Goal: Task Accomplishment & Management: Manage account settings

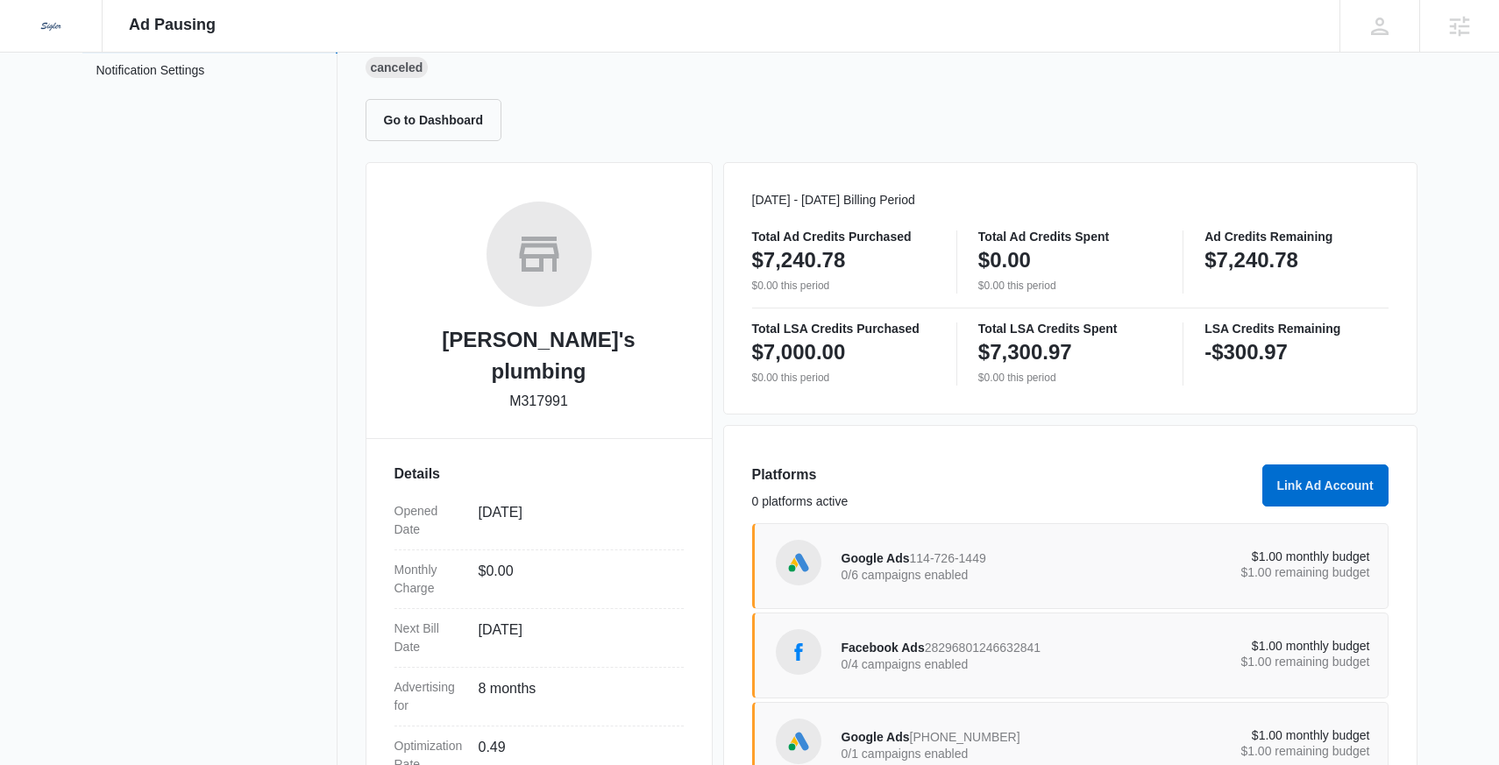
scroll to position [290, 0]
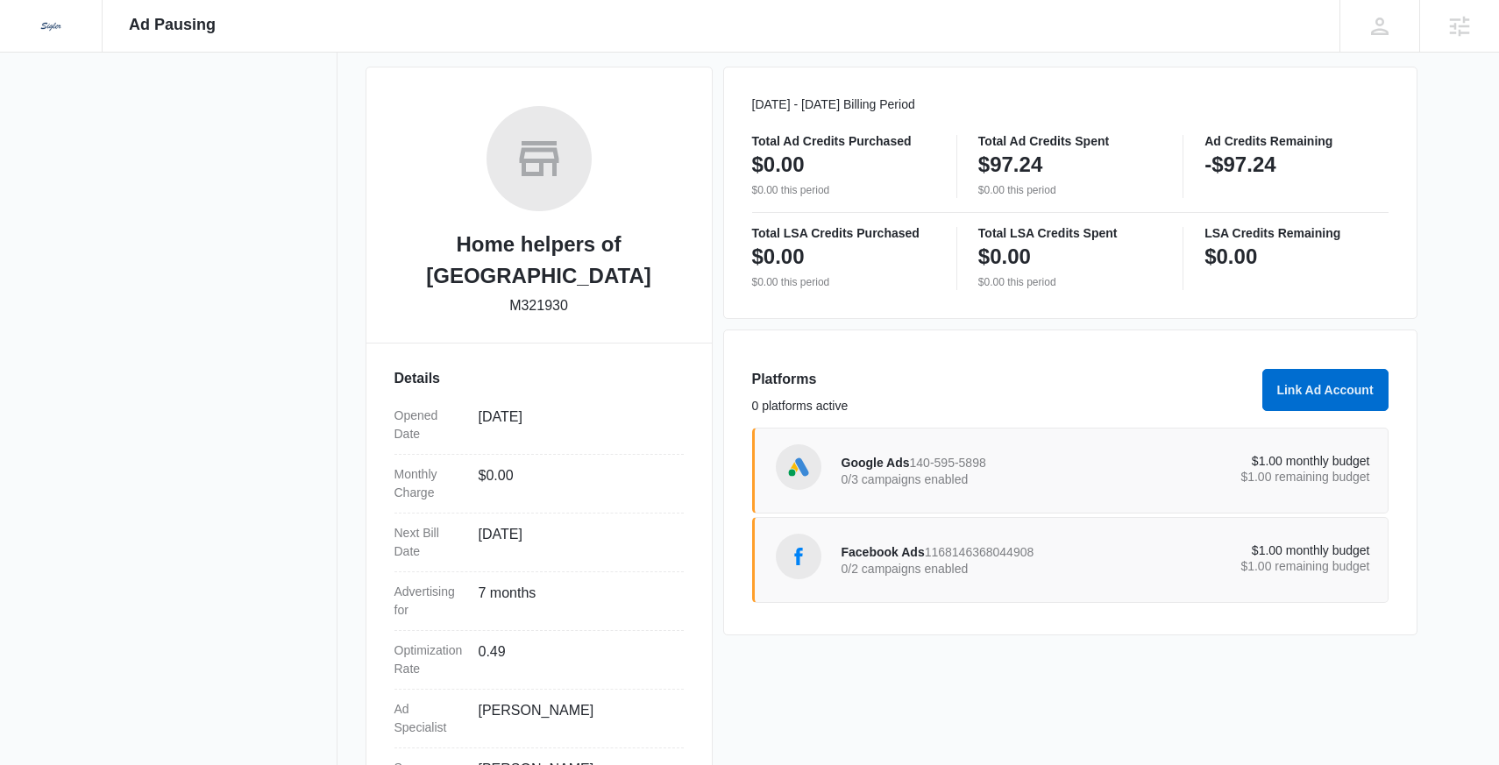
scroll to position [197, 0]
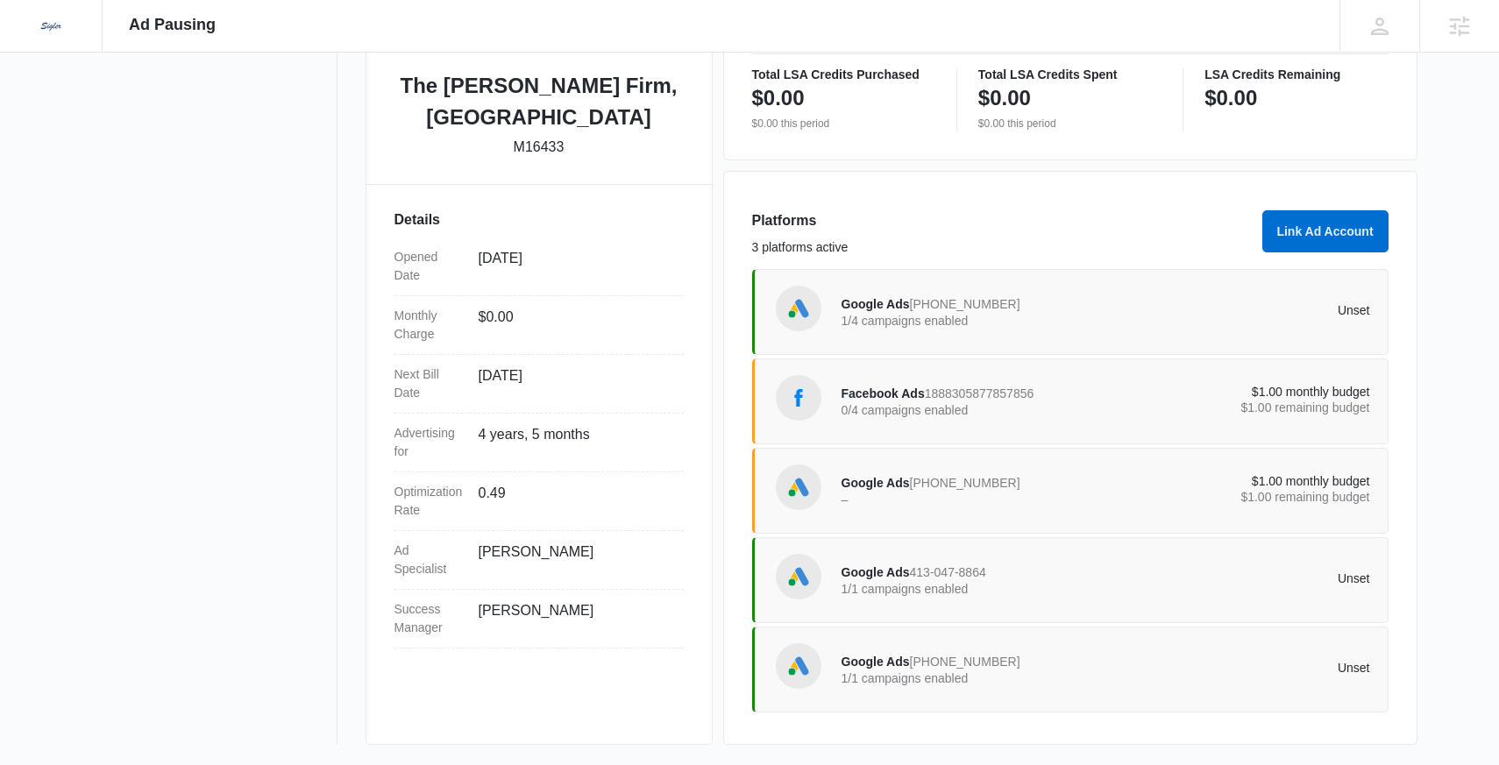
scroll to position [389, 0]
click at [935, 682] on p "1/1 campaigns enabled" at bounding box center [974, 678] width 265 height 12
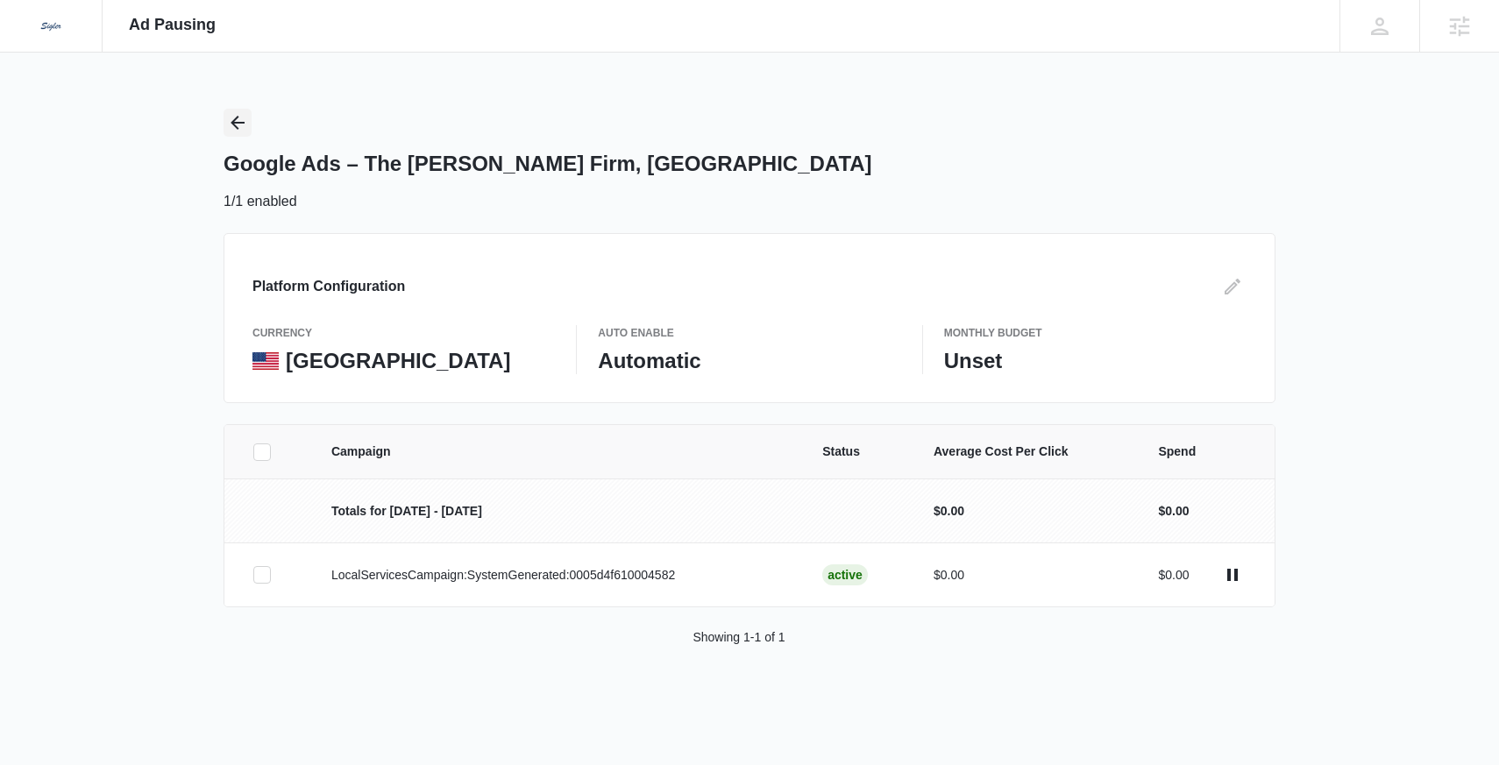
click at [226, 119] on button "Back" at bounding box center [238, 123] width 28 height 28
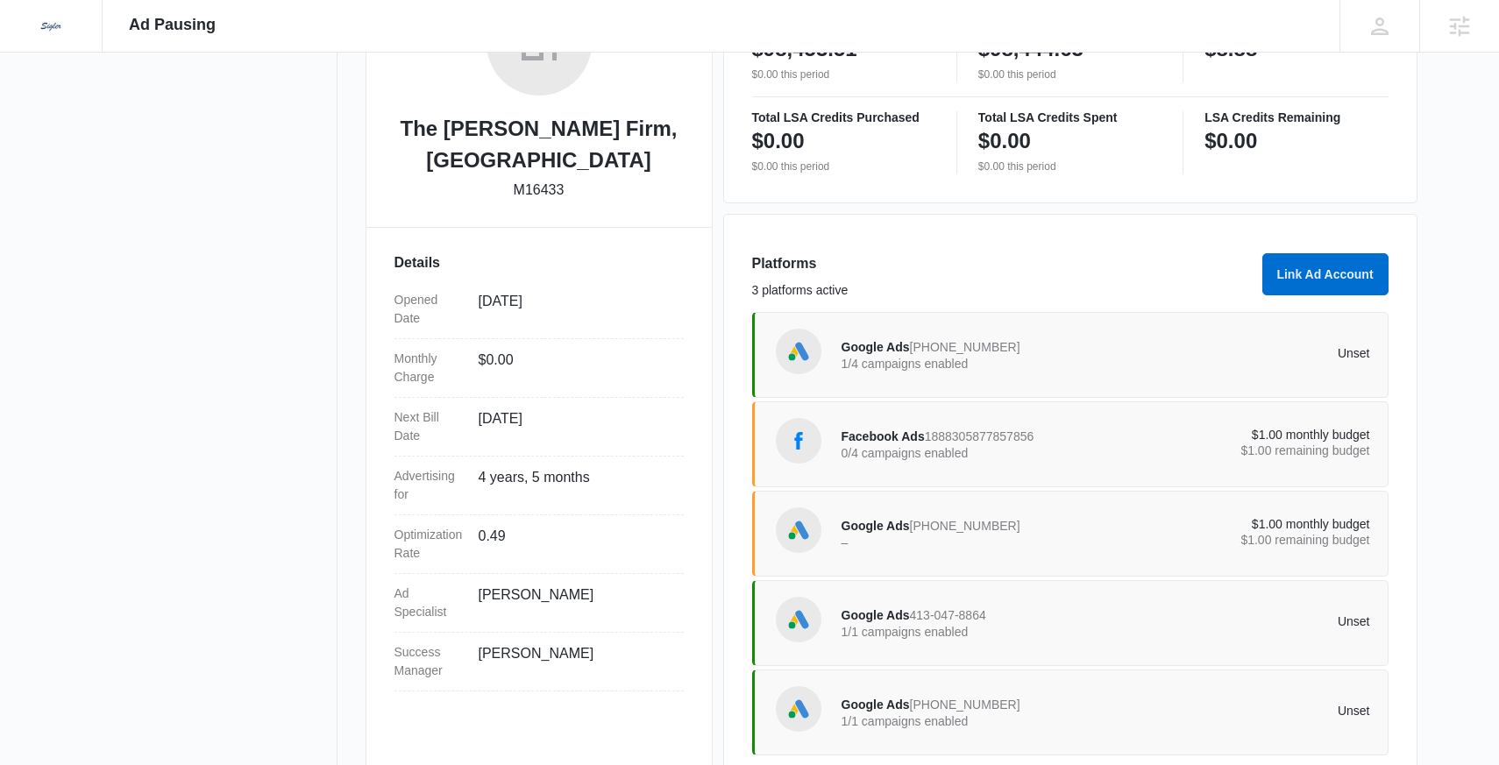
scroll to position [389, 0]
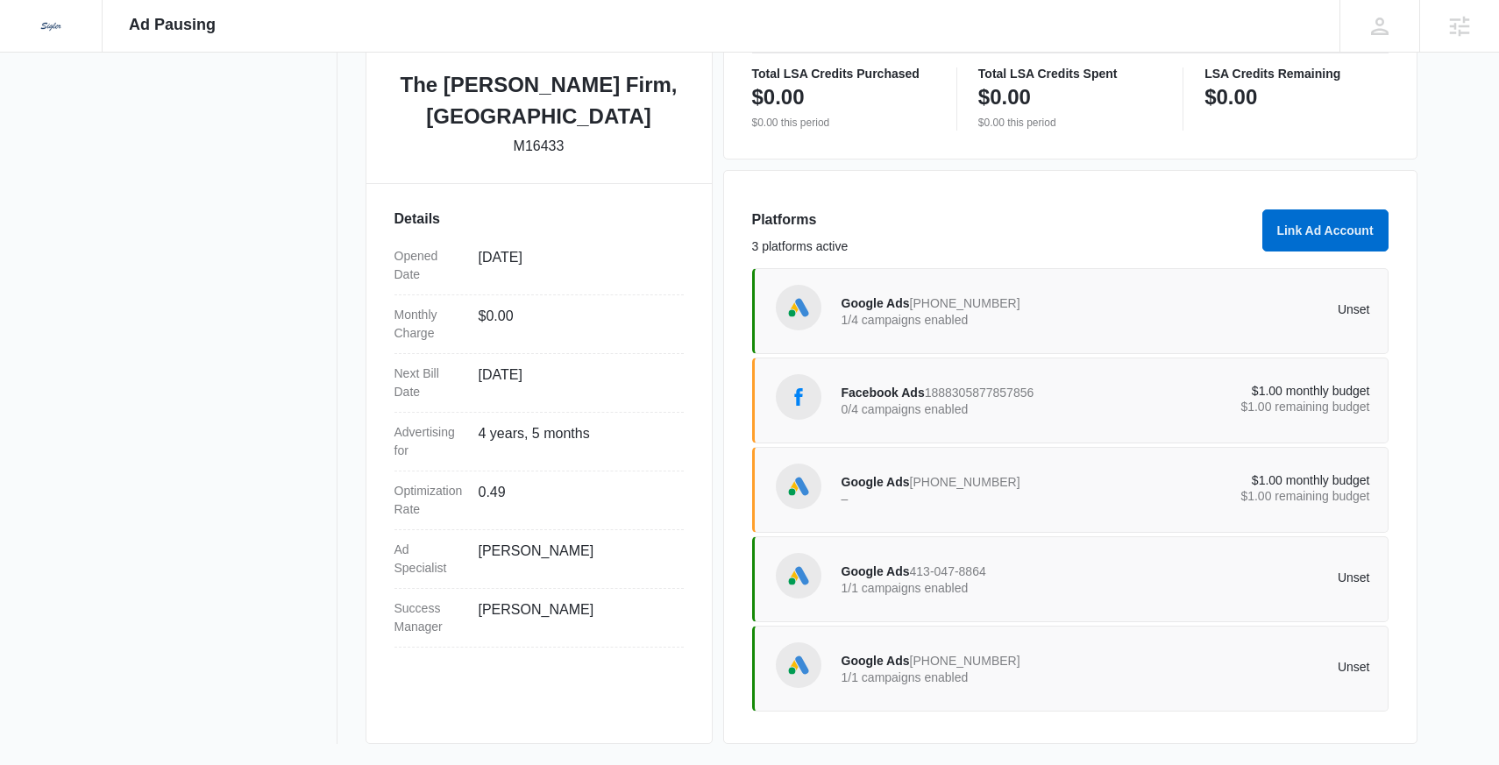
click at [914, 665] on span "264-343-1019" at bounding box center [965, 661] width 110 height 14
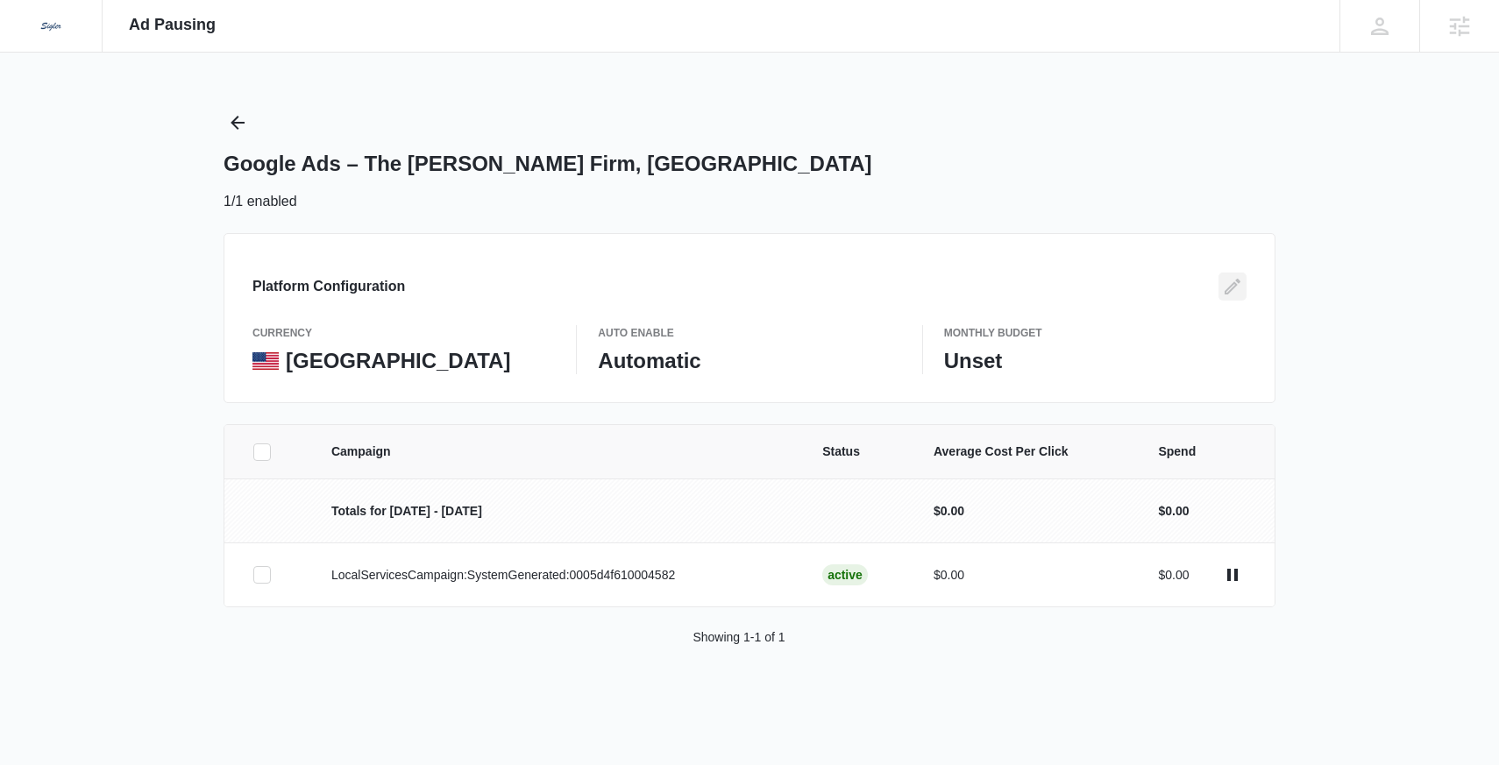
click at [1239, 294] on icon "Edit" at bounding box center [1232, 286] width 21 height 21
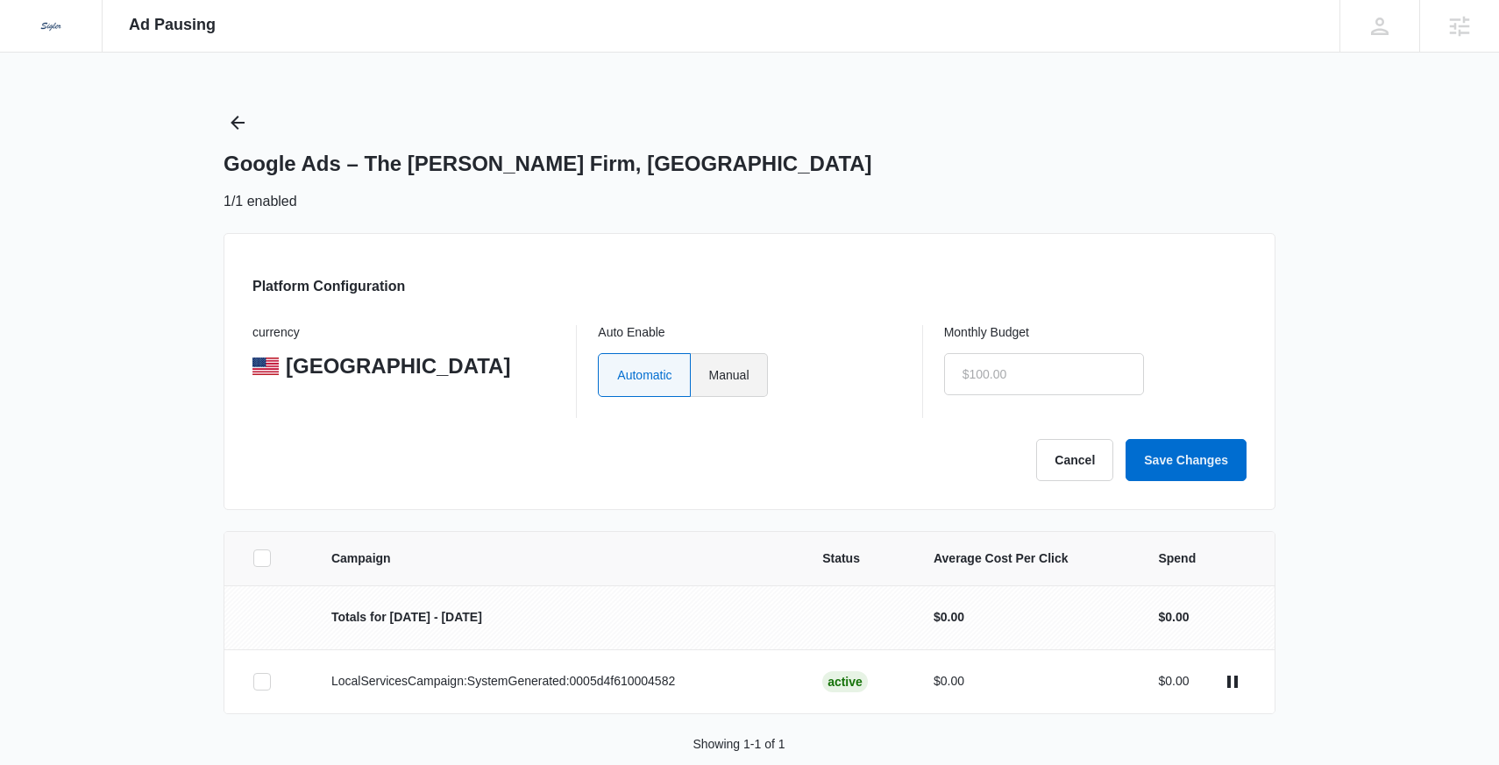
click at [738, 369] on label "Manual" at bounding box center [729, 375] width 77 height 44
click at [709, 374] on input "Manual" at bounding box center [708, 374] width 1 height 1
radio input "true"
click at [1000, 370] on input "text" at bounding box center [1044, 374] width 200 height 42
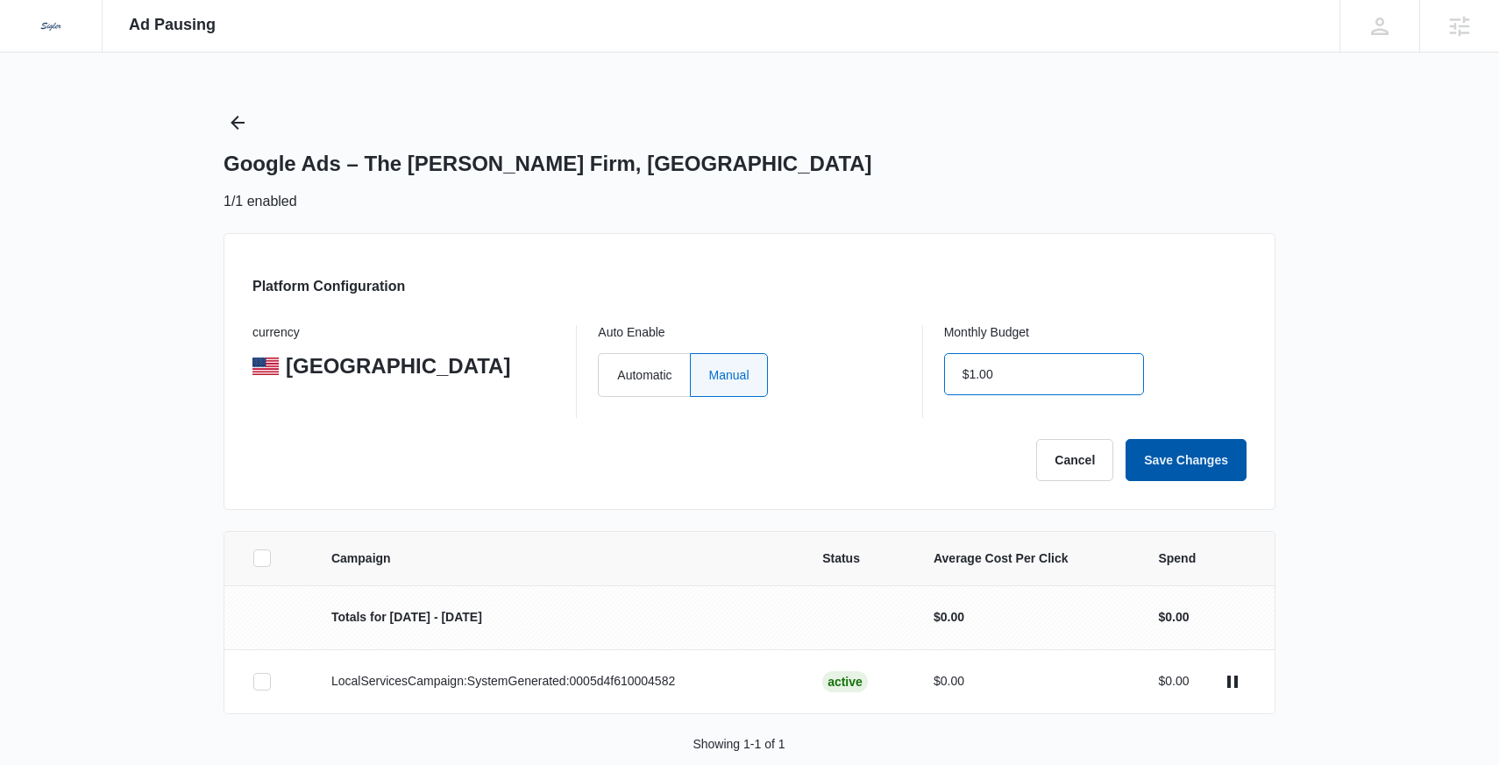
type input "$1.00"
click at [1167, 457] on button "Save Changes" at bounding box center [1186, 460] width 121 height 42
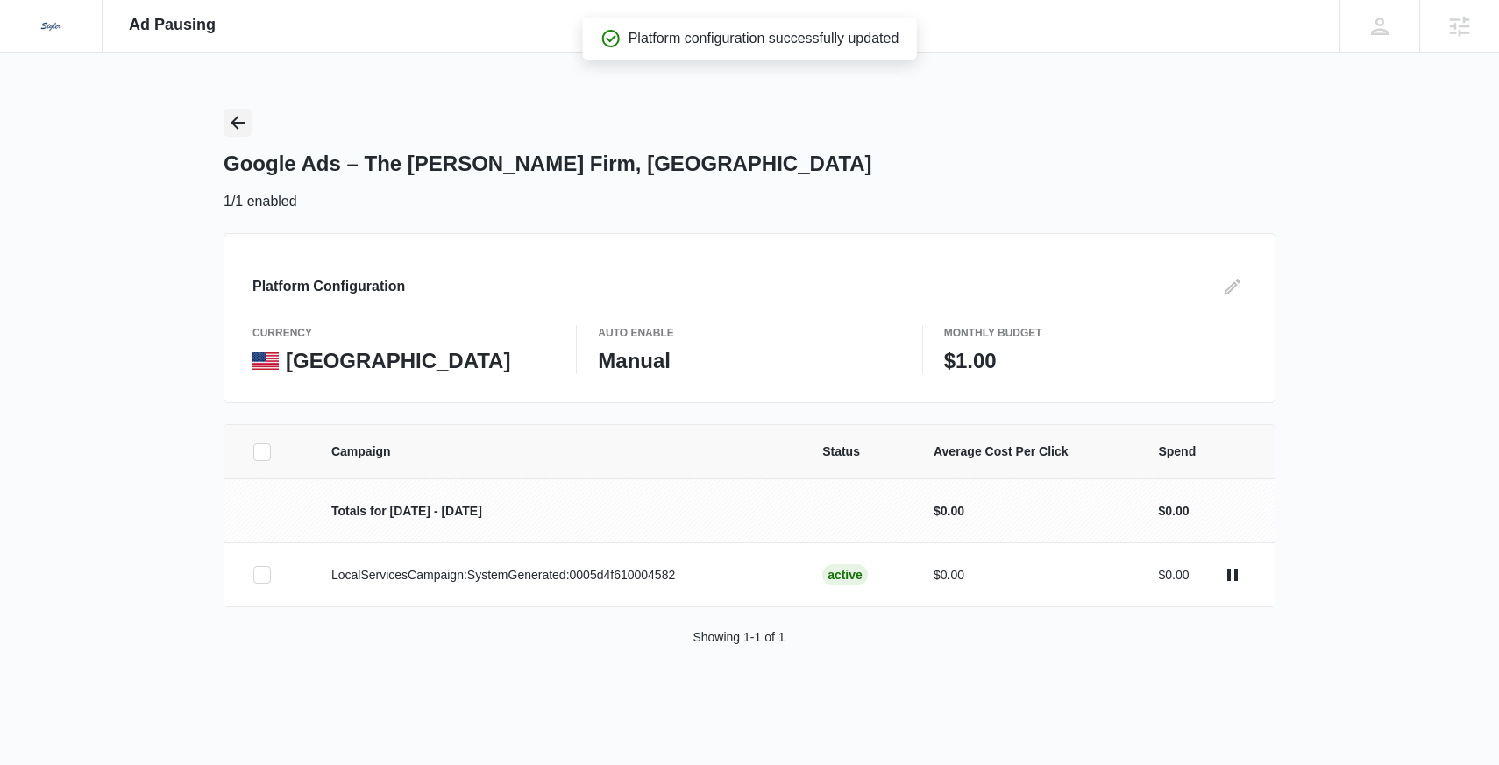
click at [237, 117] on icon "Back" at bounding box center [238, 123] width 14 height 14
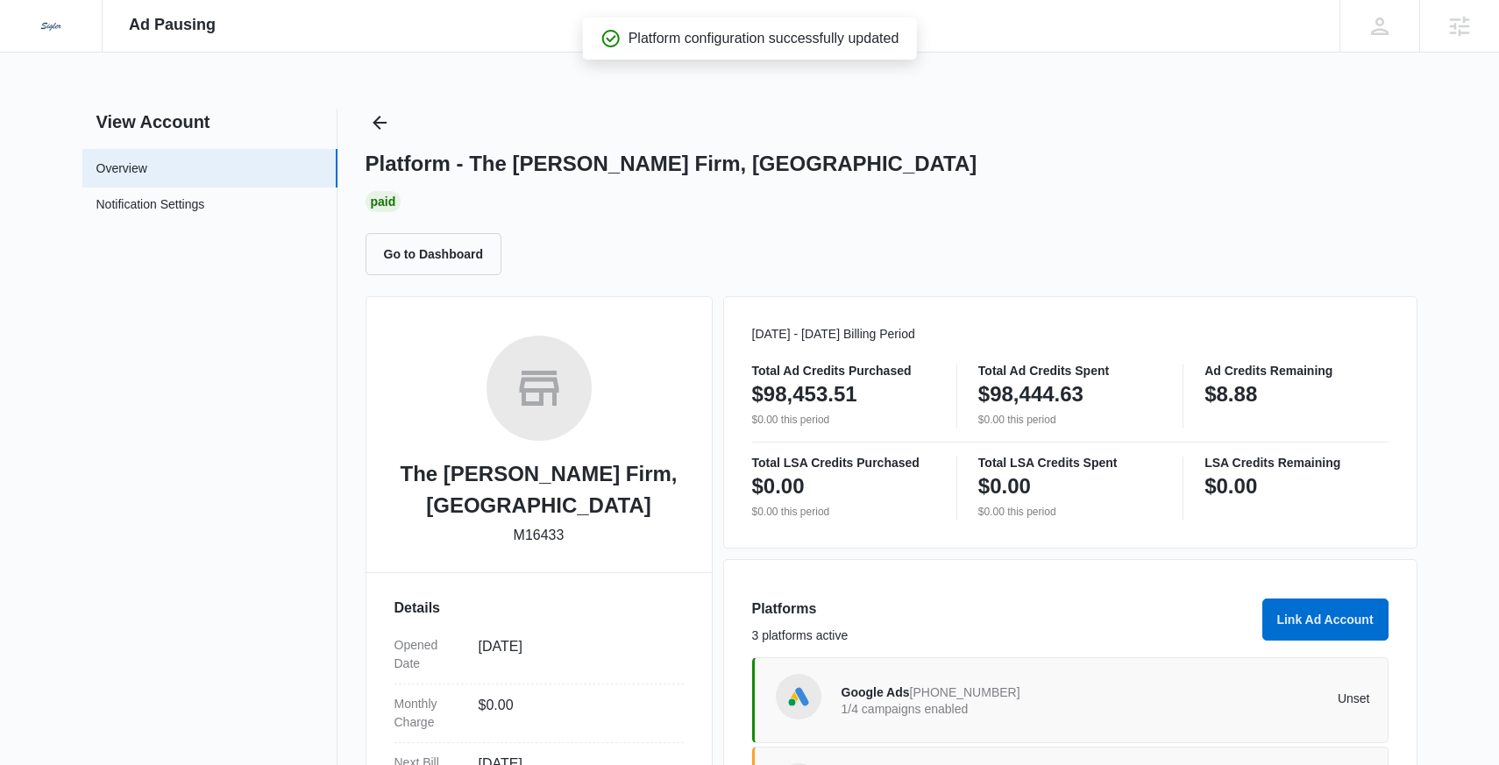
scroll to position [53, 0]
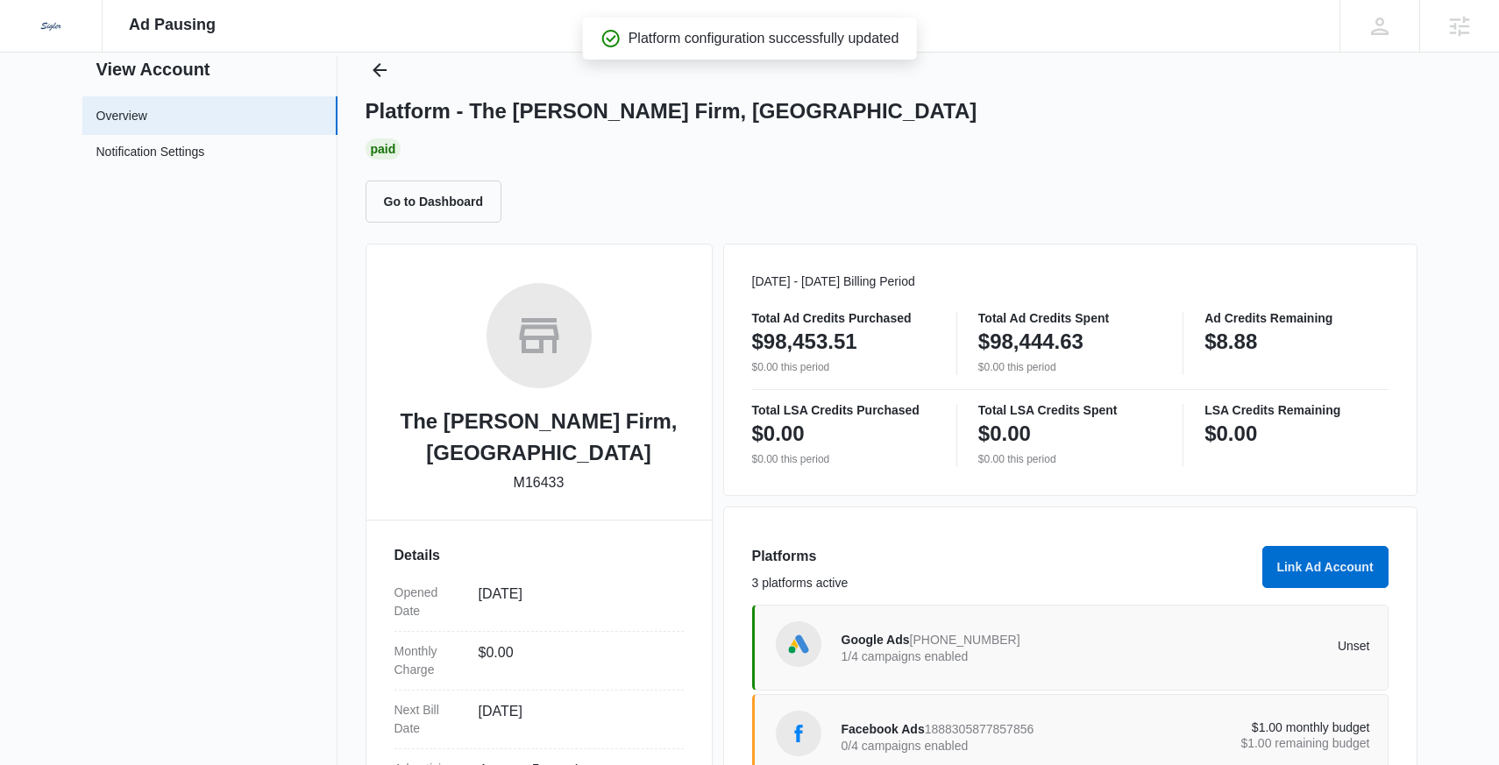
click at [910, 631] on div "Google Ads 931-852-9546 1/4 campaigns enabled" at bounding box center [974, 648] width 265 height 37
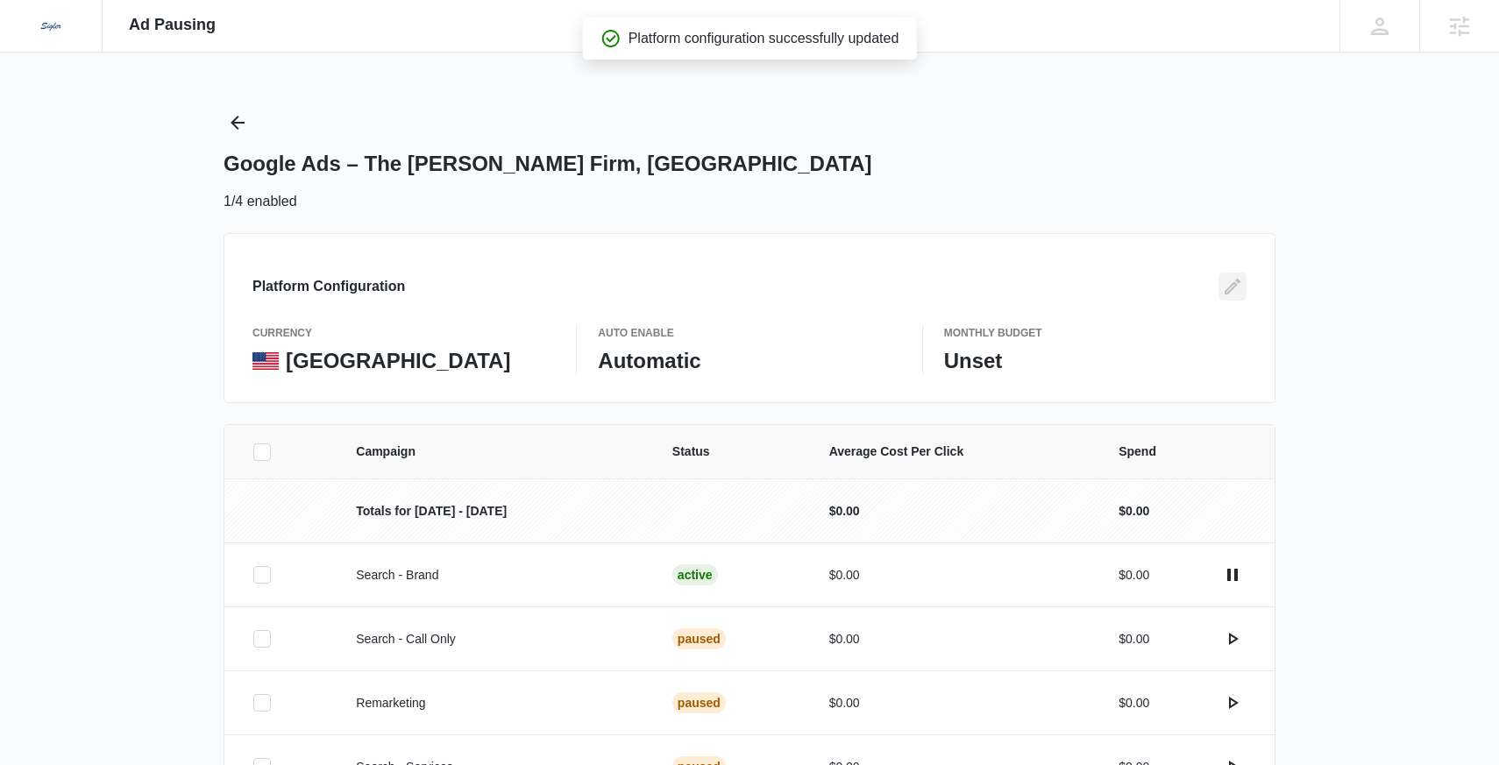
click at [1239, 282] on icon "Edit" at bounding box center [1233, 287] width 16 height 16
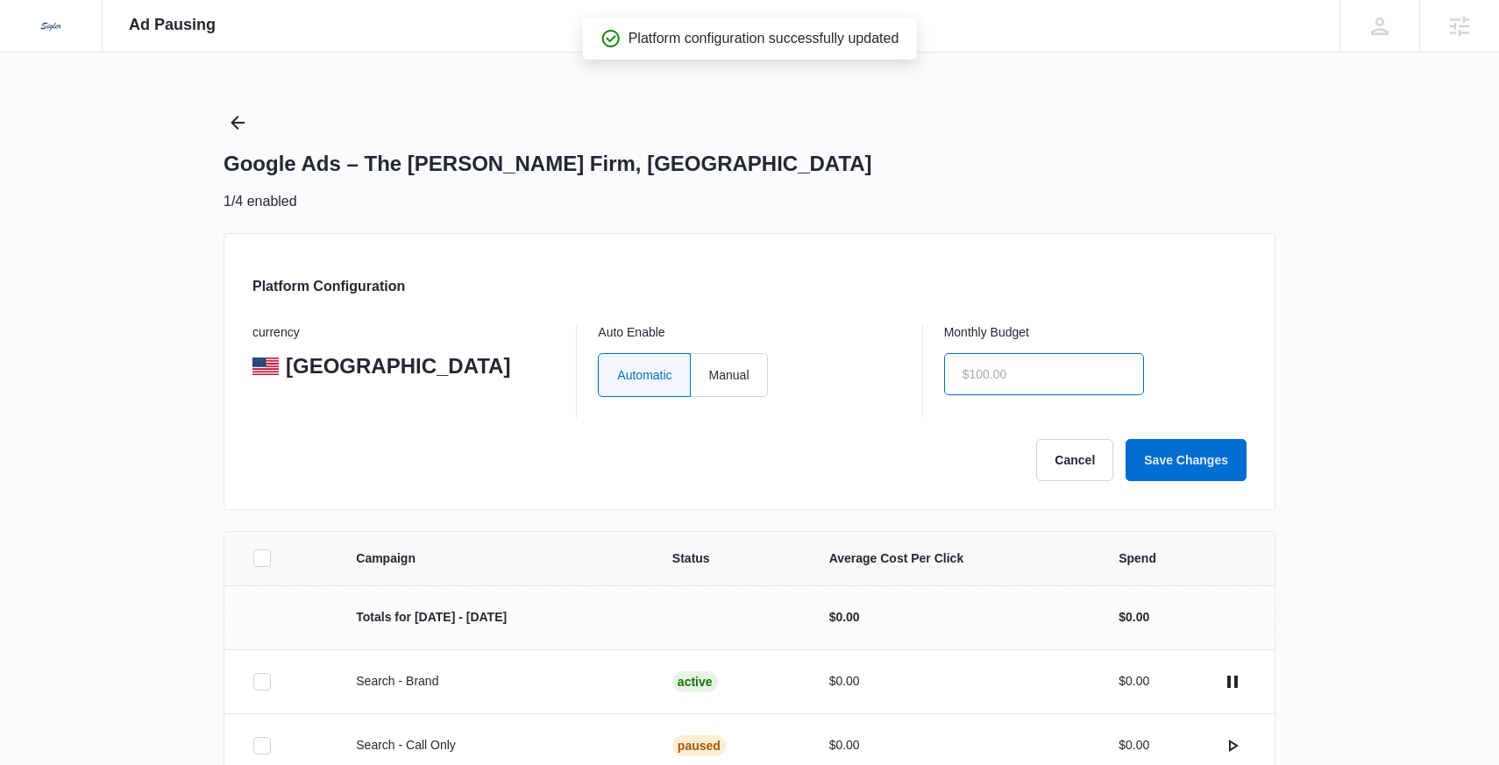
click at [1001, 366] on input "text" at bounding box center [1044, 374] width 200 height 42
type input "$1.00"
click at [727, 383] on label "Manual" at bounding box center [729, 375] width 77 height 44
click at [709, 375] on input "Manual" at bounding box center [708, 374] width 1 height 1
radio input "true"
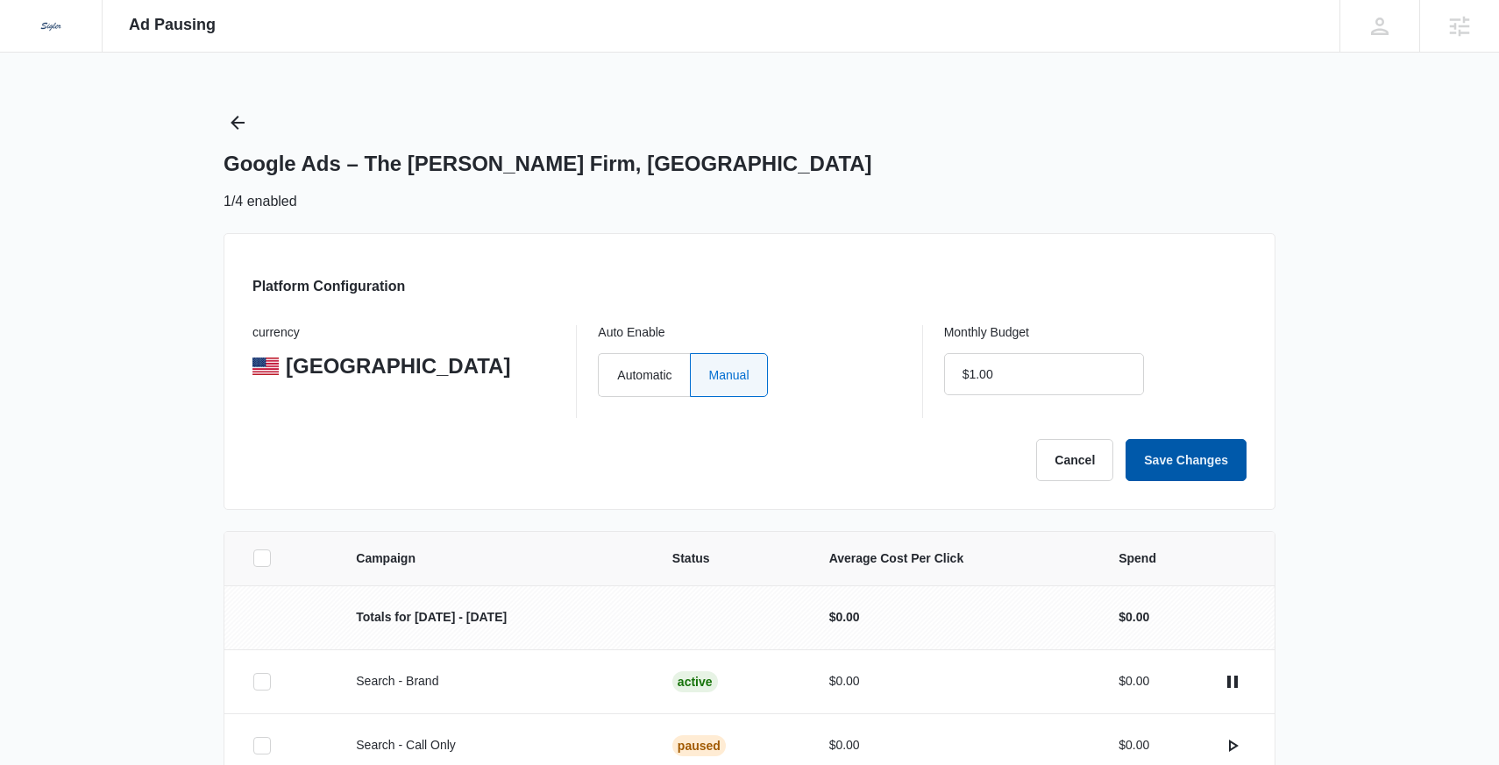
click at [1195, 450] on button "Save Changes" at bounding box center [1186, 460] width 121 height 42
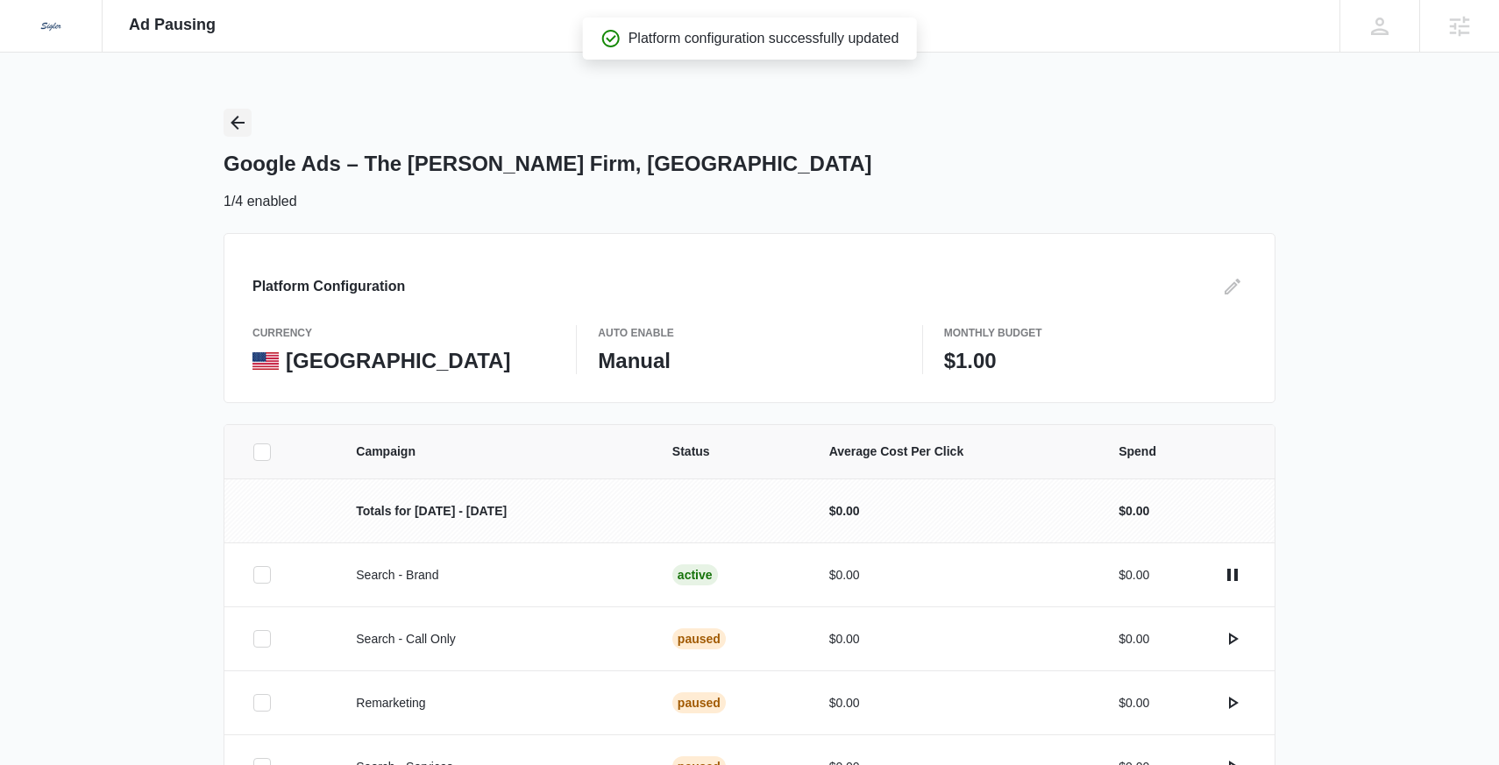
click at [227, 122] on icon "Back" at bounding box center [237, 122] width 21 height 21
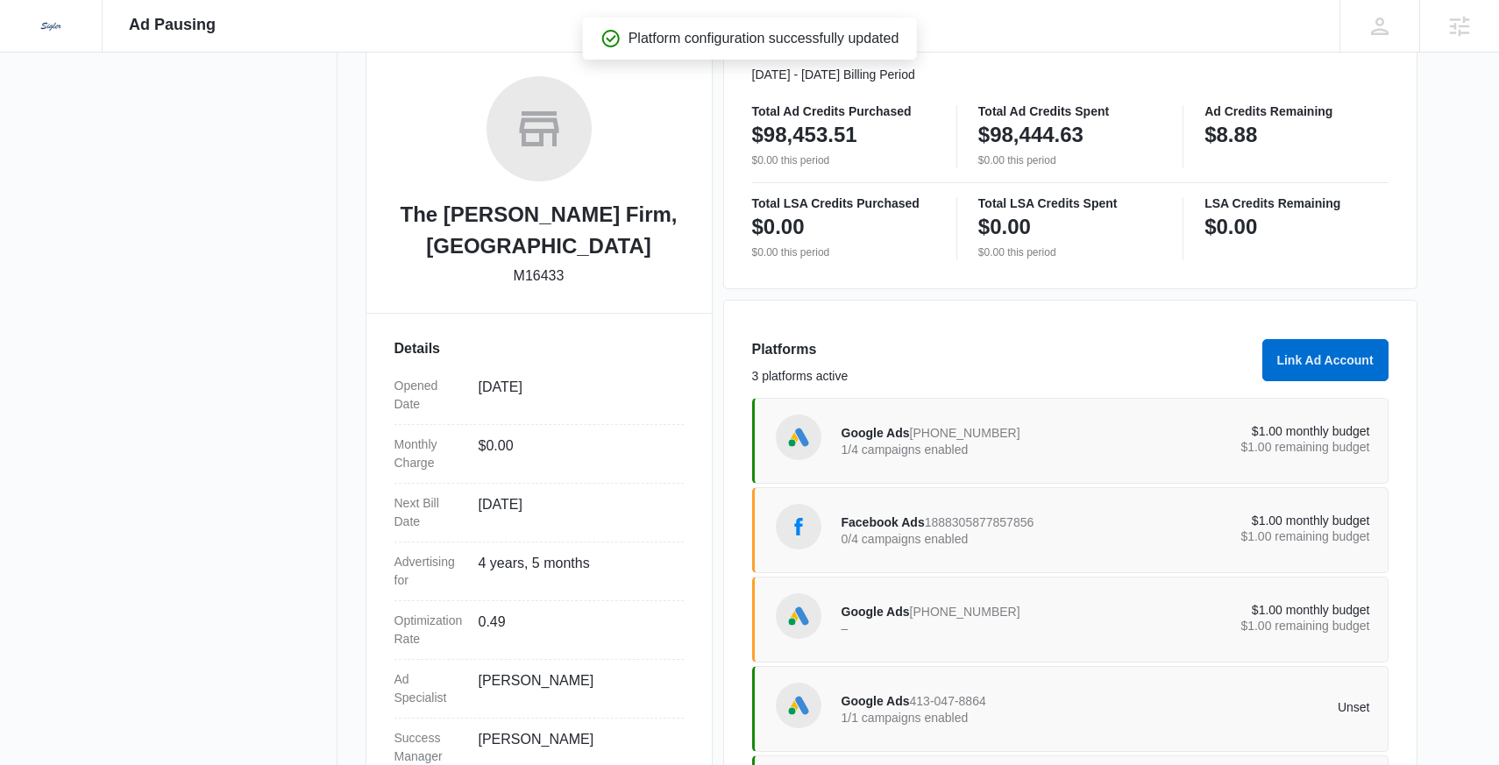
scroll to position [389, 0]
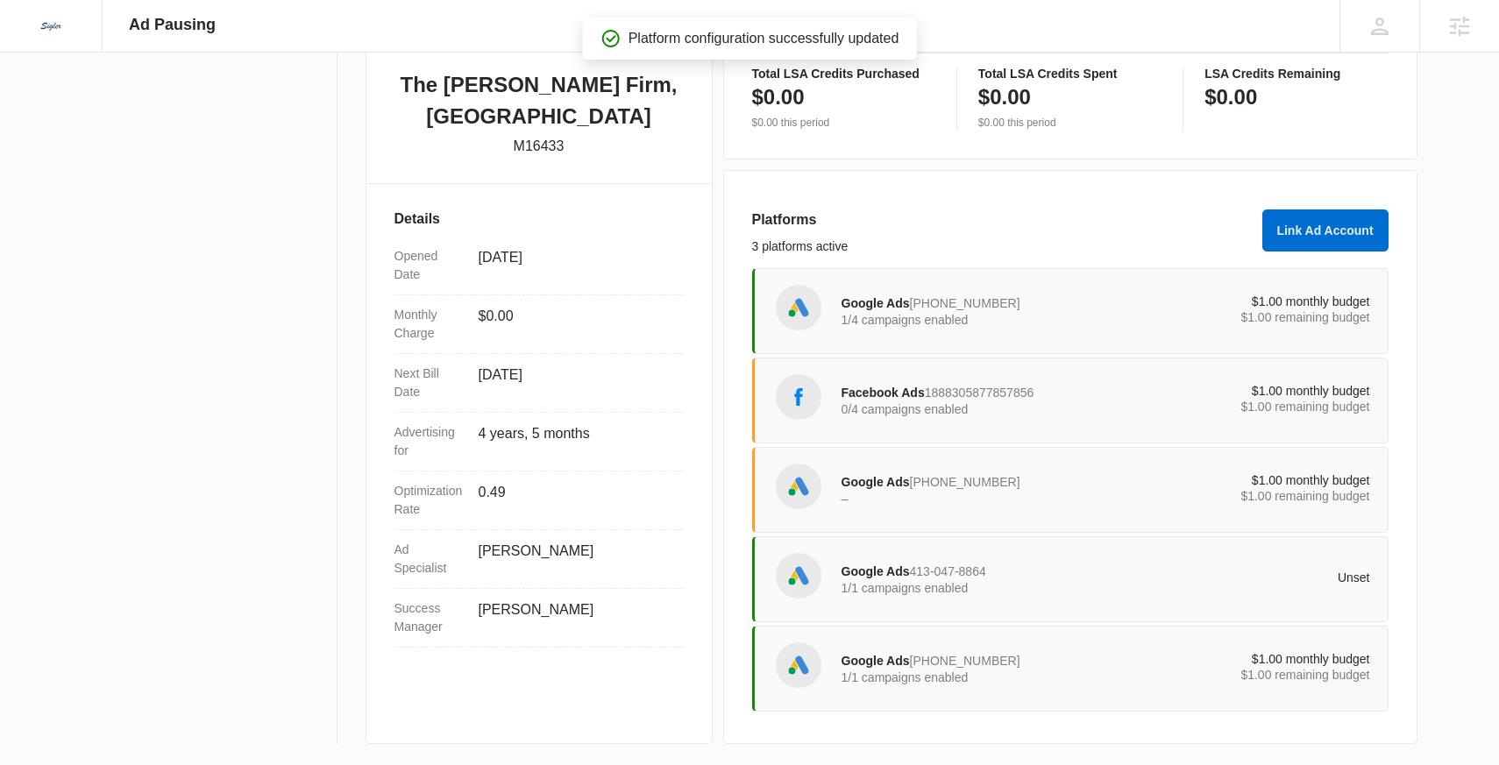
click at [921, 580] on div "Google Ads 413-047-8864 1/1 campaigns enabled" at bounding box center [974, 579] width 265 height 37
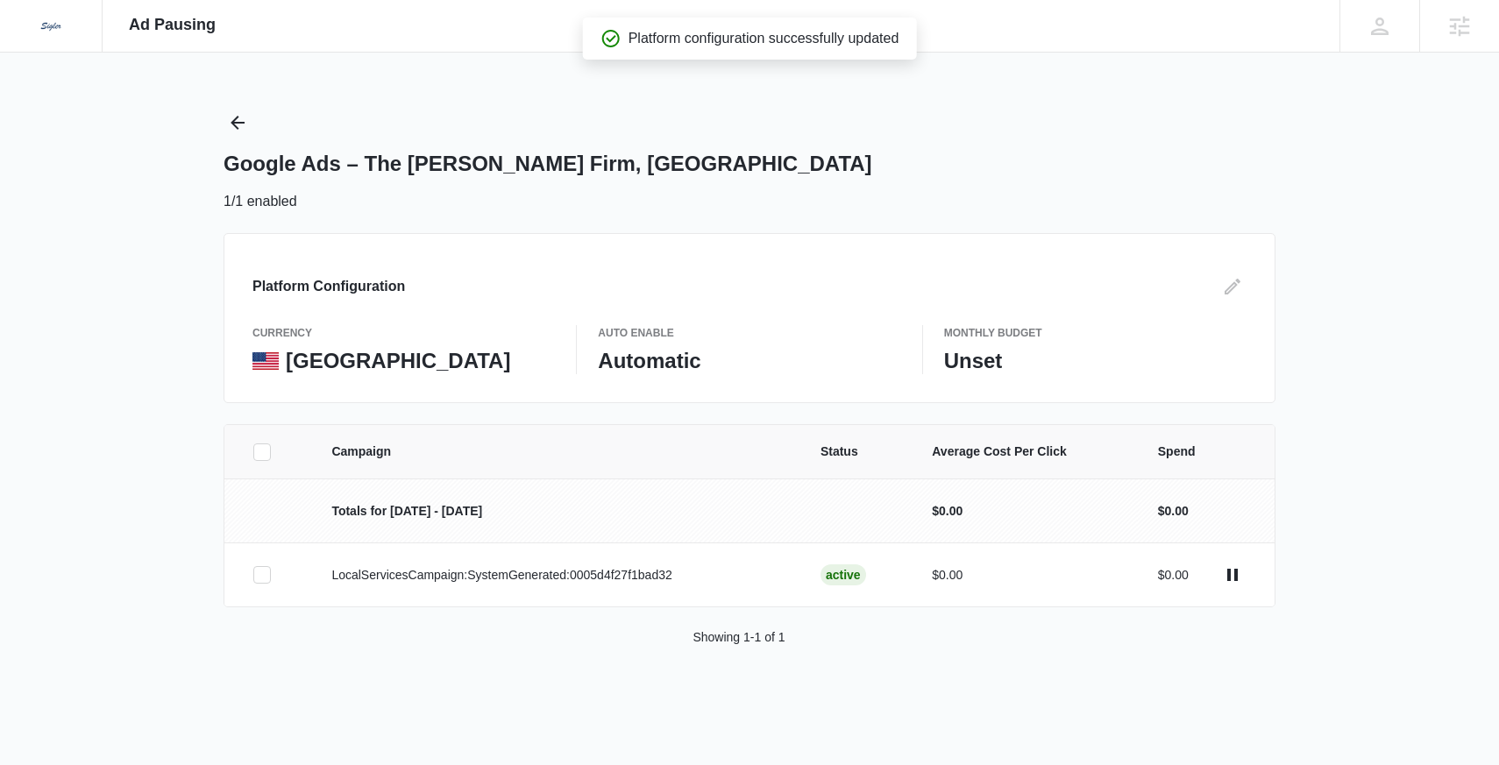
click at [1212, 279] on div "Platform Configuration" at bounding box center [750, 287] width 994 height 28
click at [1213, 278] on div "Platform Configuration" at bounding box center [750, 287] width 994 height 28
click at [1217, 279] on div "Platform Configuration" at bounding box center [750, 287] width 994 height 28
click at [1230, 283] on icon "Edit" at bounding box center [1232, 286] width 21 height 21
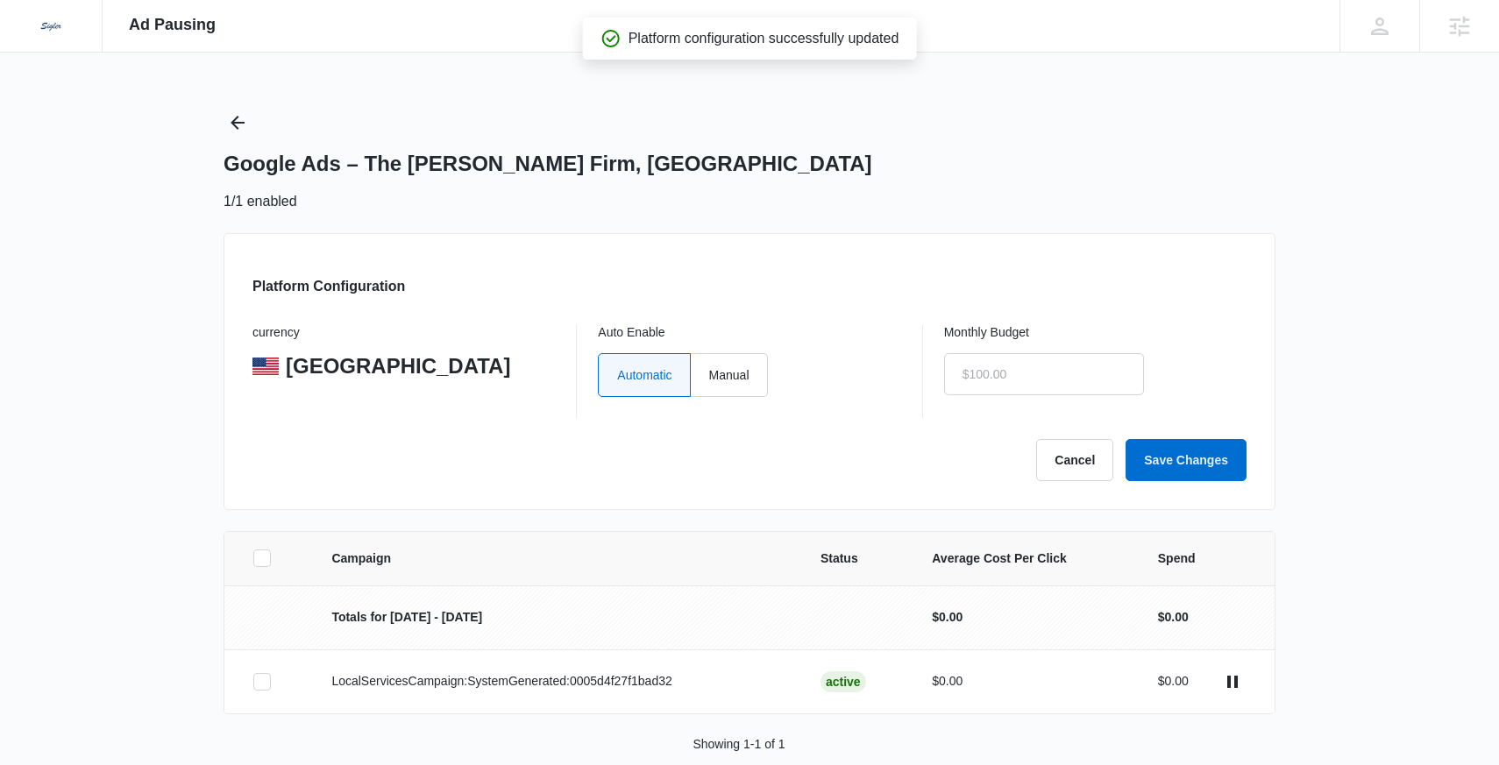
type input "$0.00"
click at [776, 357] on div "Automatic Manual" at bounding box center [749, 375] width 302 height 44
click at [748, 369] on label "Manual" at bounding box center [729, 375] width 77 height 44
click at [709, 374] on input "Manual" at bounding box center [708, 374] width 1 height 1
radio input "true"
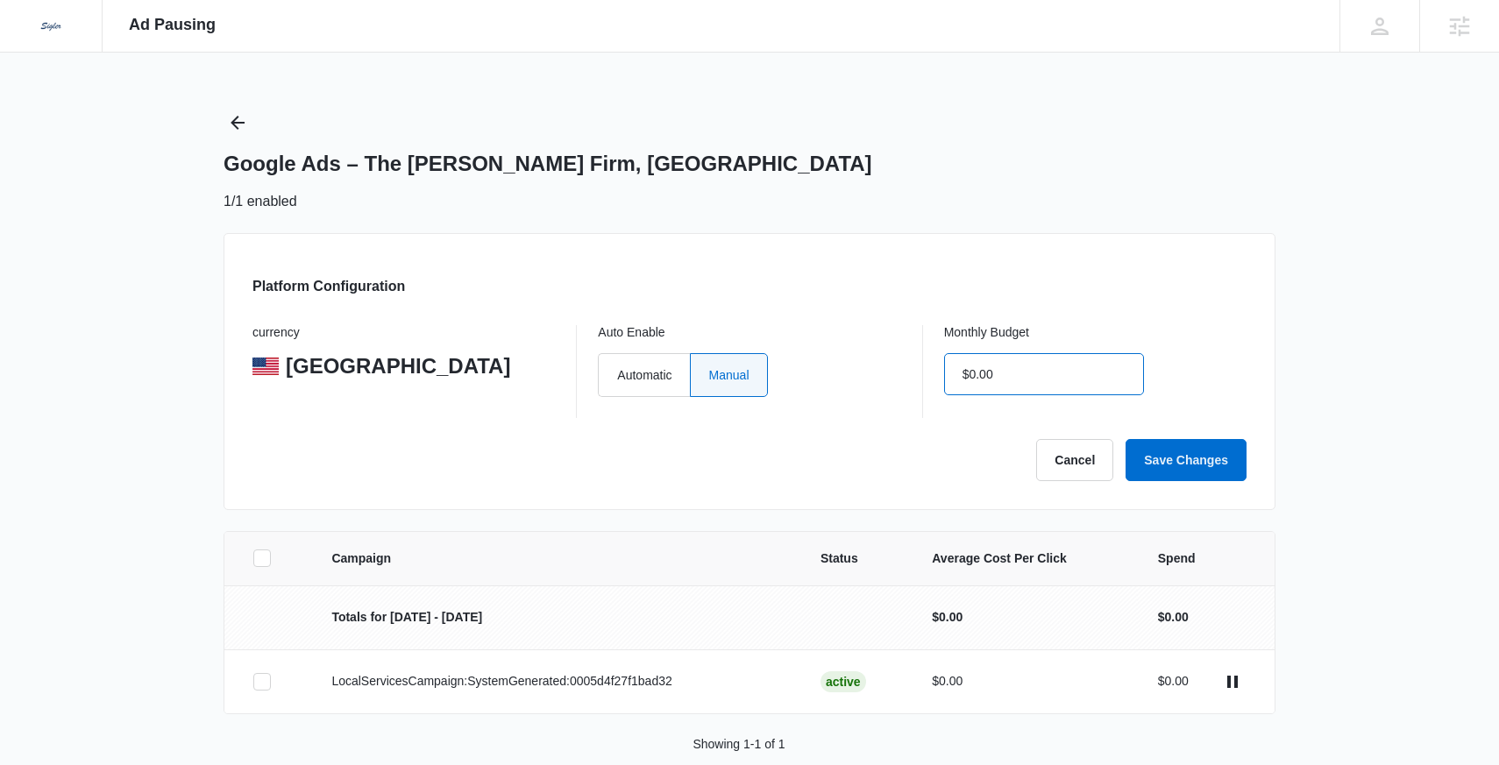
click at [992, 366] on input "$0.00" at bounding box center [1044, 374] width 200 height 42
click at [1060, 375] on input "$10.00" at bounding box center [1044, 374] width 200 height 42
click at [1060, 374] on input "$10.00" at bounding box center [1044, 374] width 200 height 42
type input "$1.00"
click at [1185, 458] on button "Save Changes" at bounding box center [1186, 460] width 121 height 42
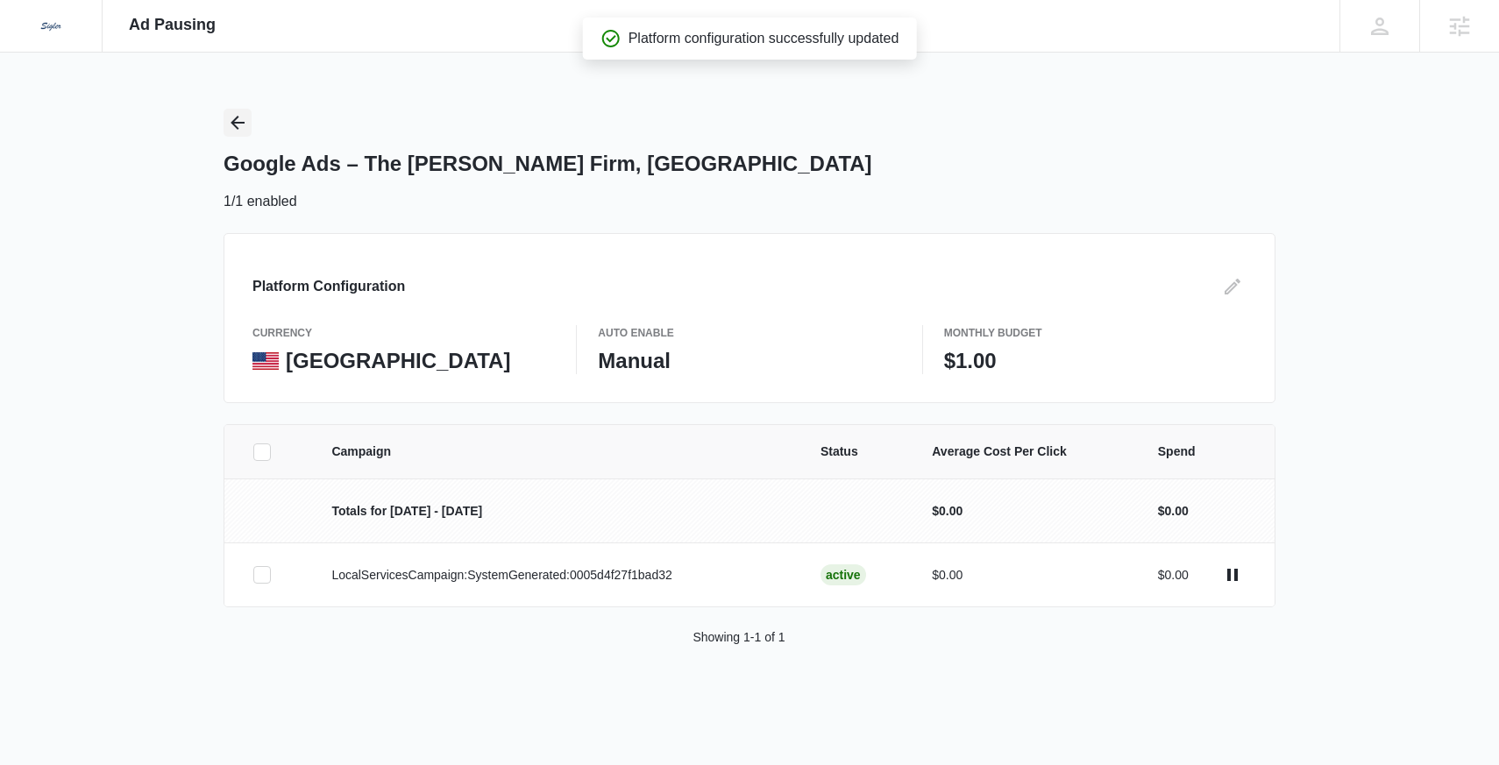
click at [243, 115] on icon "Back" at bounding box center [237, 122] width 21 height 21
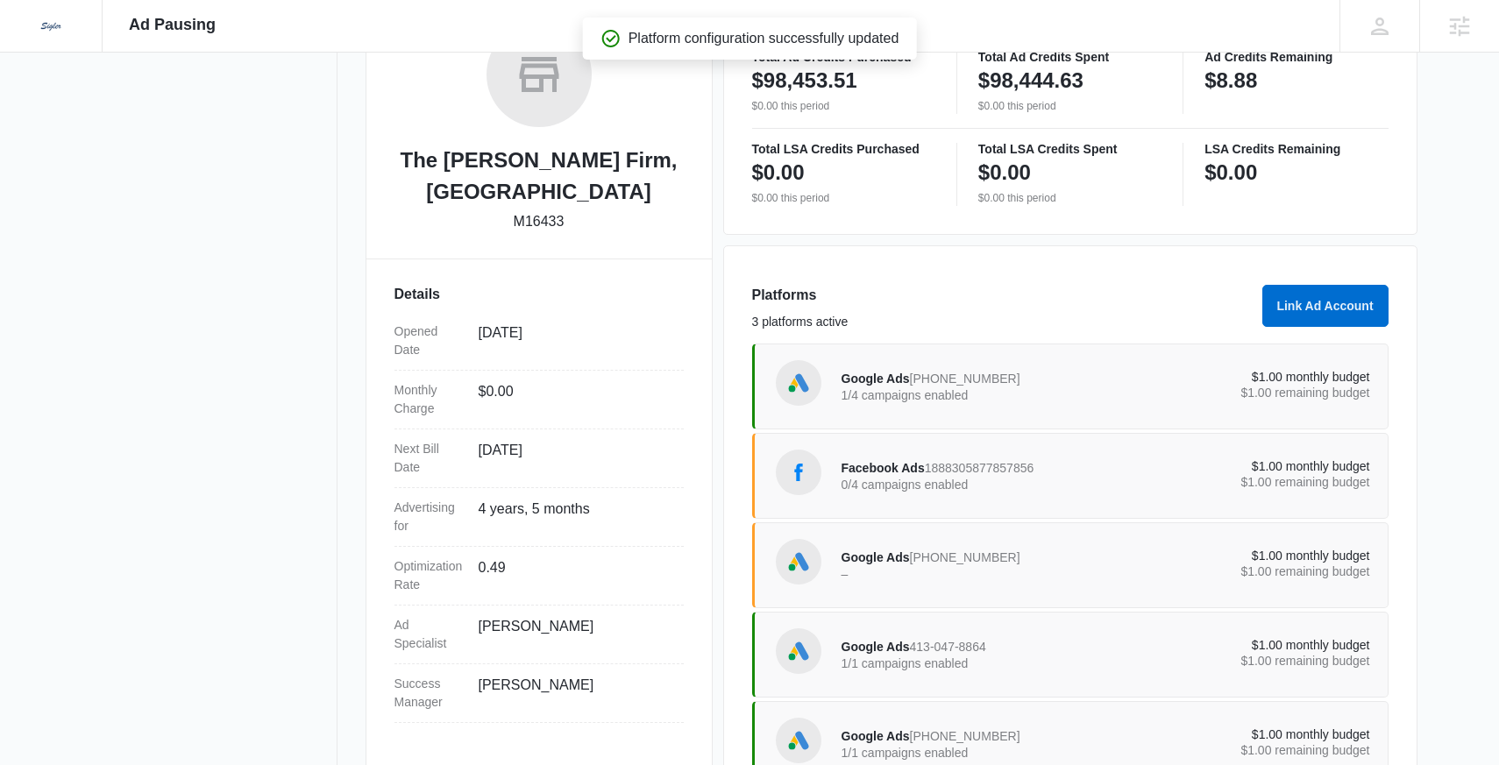
scroll to position [389, 0]
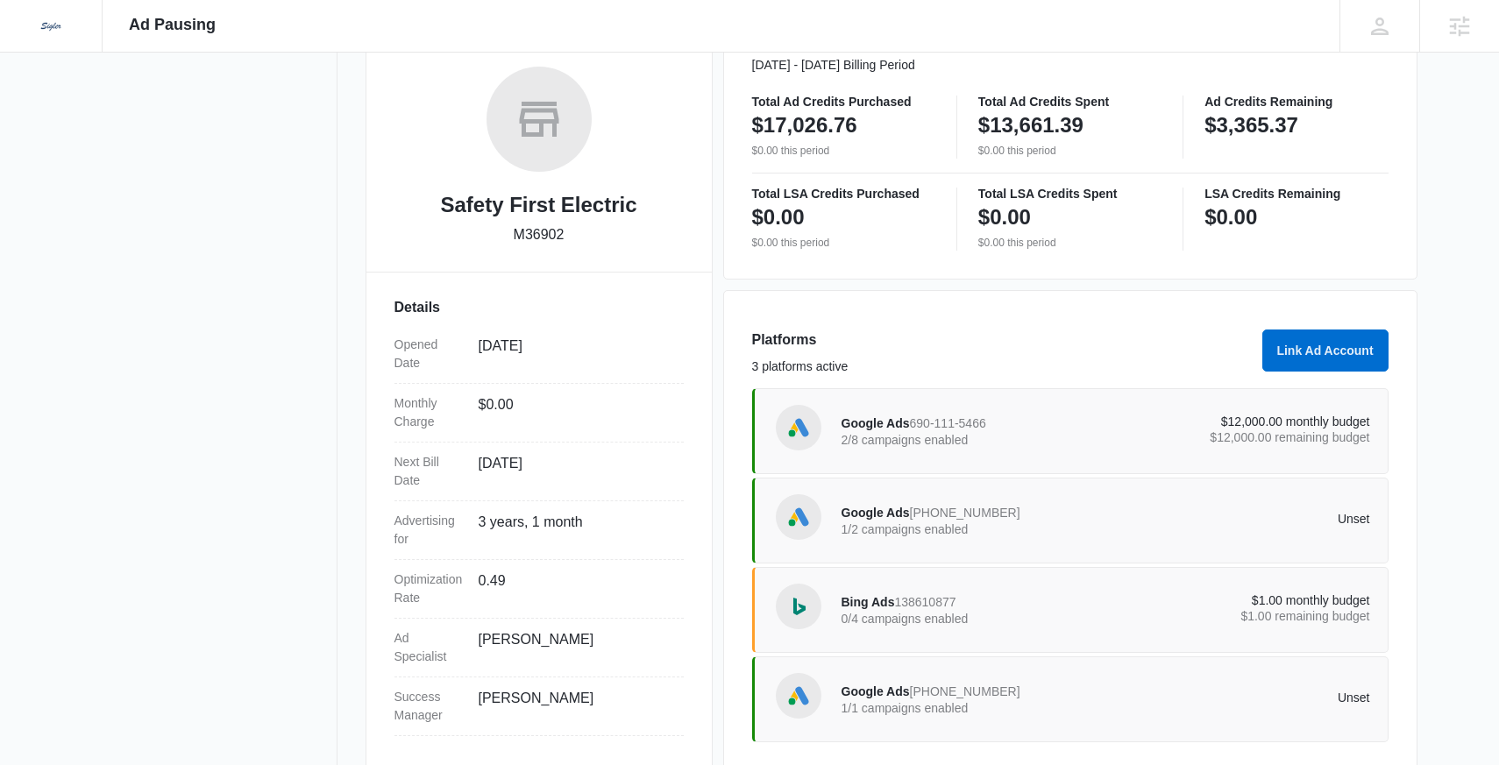
scroll to position [300, 0]
